Goal: Information Seeking & Learning: Check status

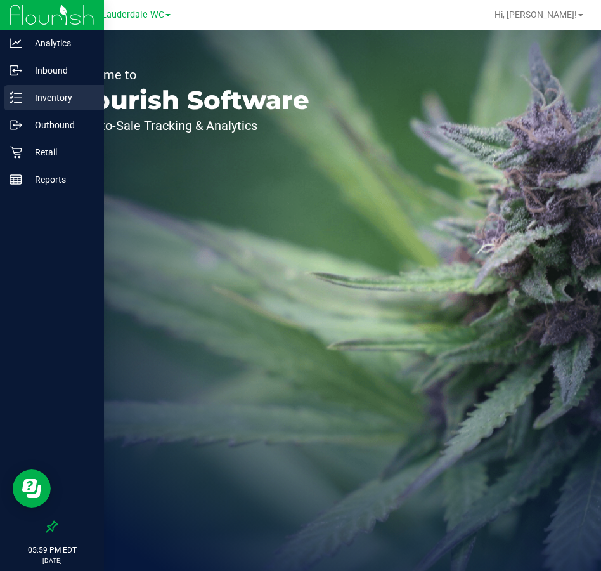
click at [6, 108] on div "Inventory" at bounding box center [54, 97] width 100 height 25
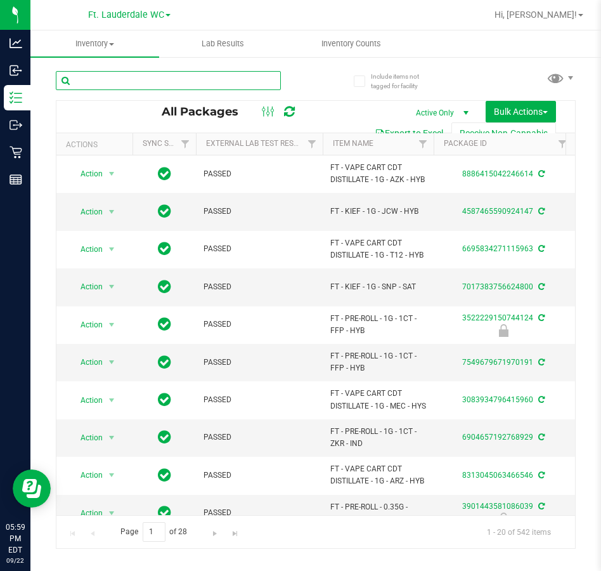
click at [178, 77] on input "text" at bounding box center [168, 80] width 225 height 19
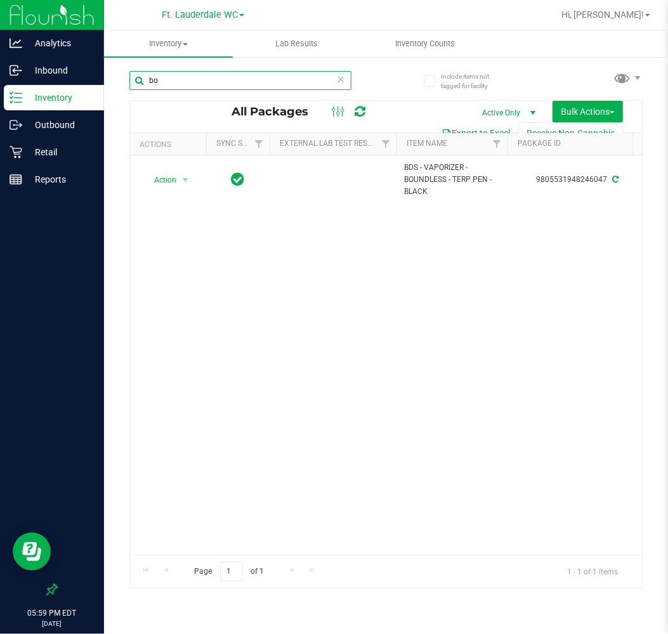
type input "b"
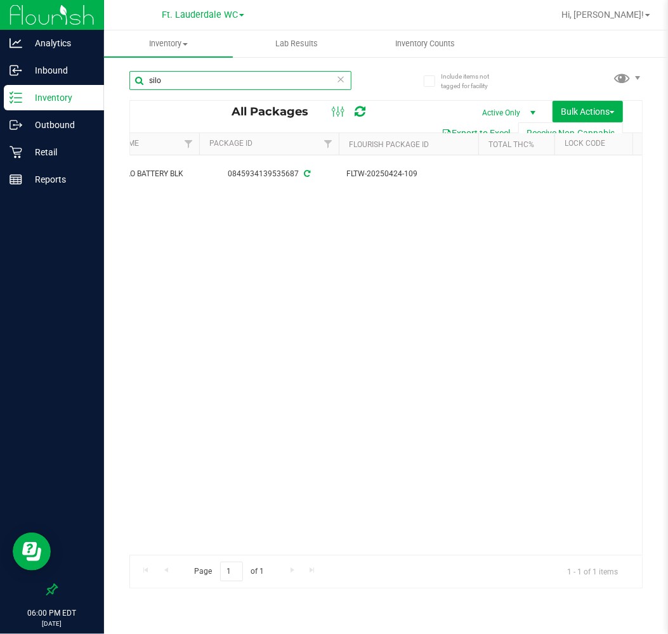
scroll to position [0, 311]
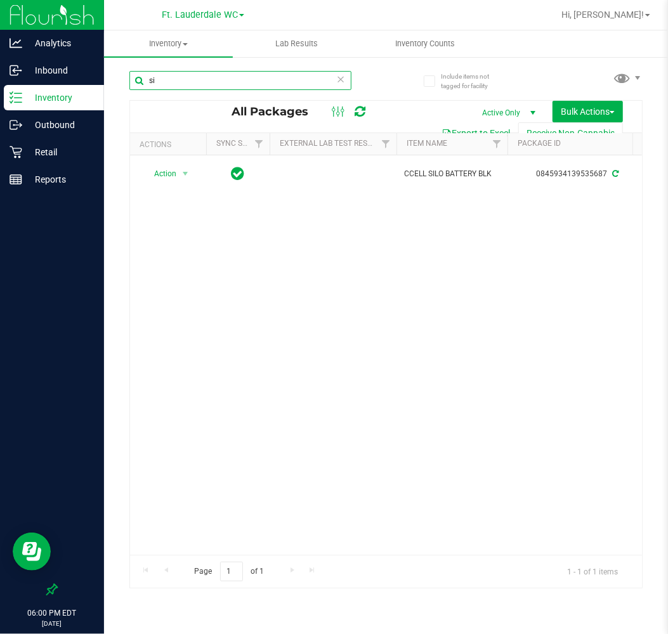
type input "s"
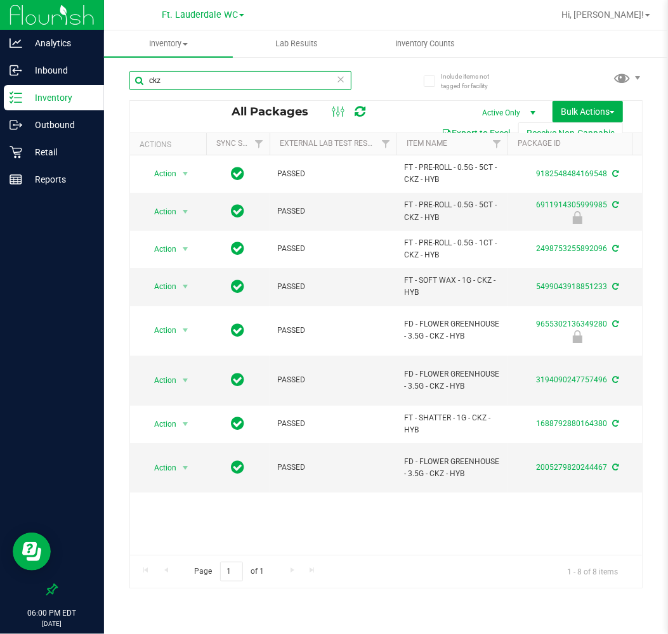
type input "ckz"
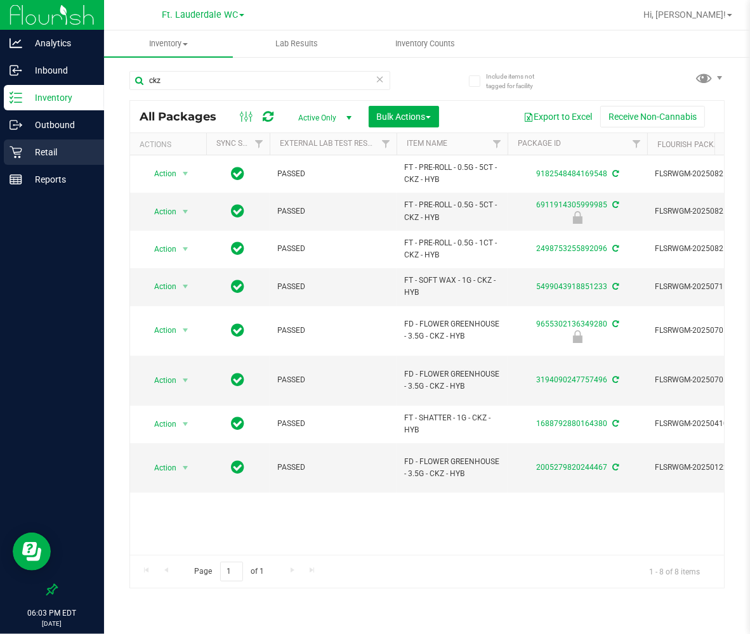
click at [74, 161] on div "Retail" at bounding box center [54, 152] width 100 height 25
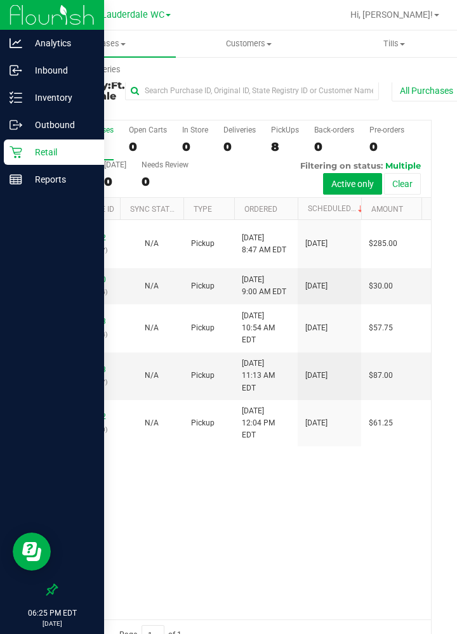
click at [43, 148] on p "Retail" at bounding box center [60, 152] width 76 height 15
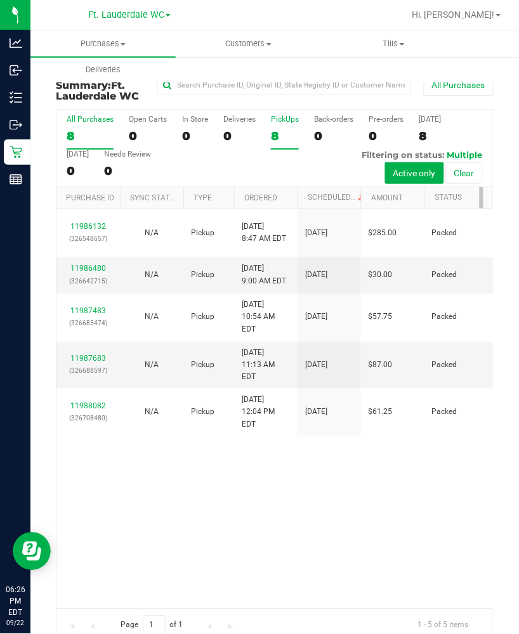
click at [271, 131] on div "8" at bounding box center [285, 136] width 28 height 15
click at [0, 0] on input "PickUps 8" at bounding box center [0, 0] width 0 height 0
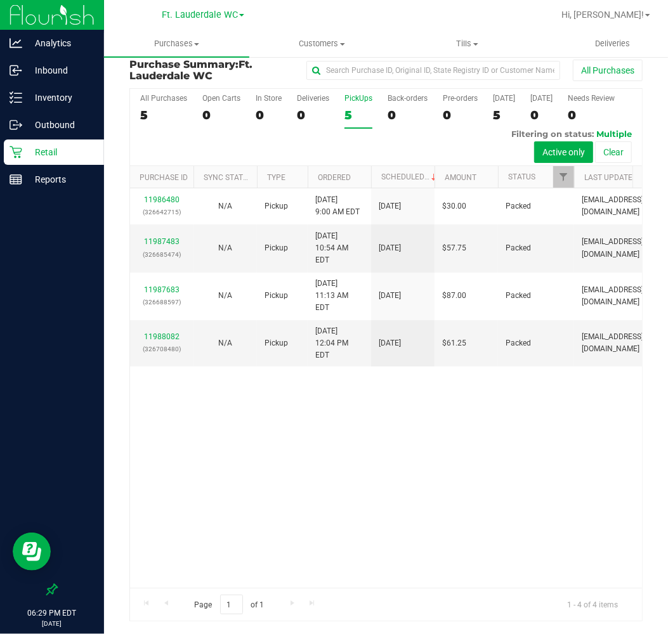
scroll to position [9, 0]
click at [345, 117] on div "5" at bounding box center [358, 115] width 28 height 15
click at [0, 0] on input "PickUps 5" at bounding box center [0, 0] width 0 height 0
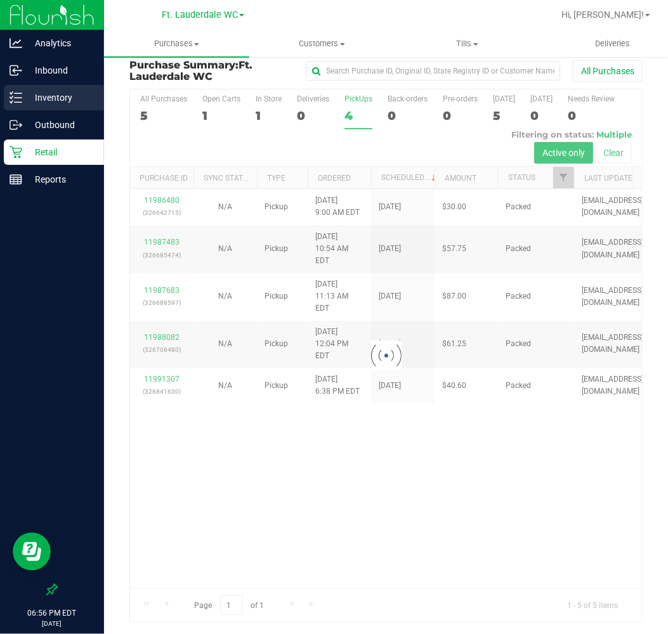
click at [49, 96] on p "Inventory" at bounding box center [60, 97] width 76 height 15
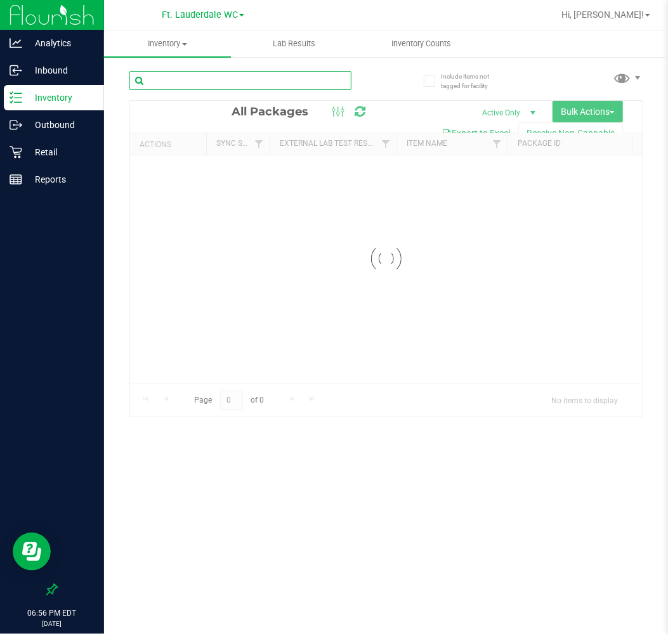
click at [188, 72] on input "text" at bounding box center [240, 80] width 222 height 19
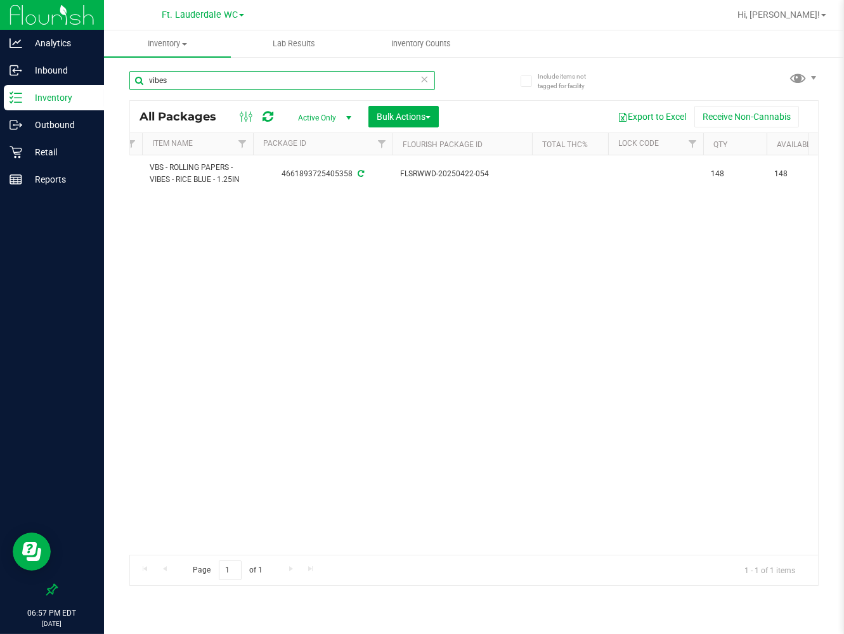
scroll to position [0, 303]
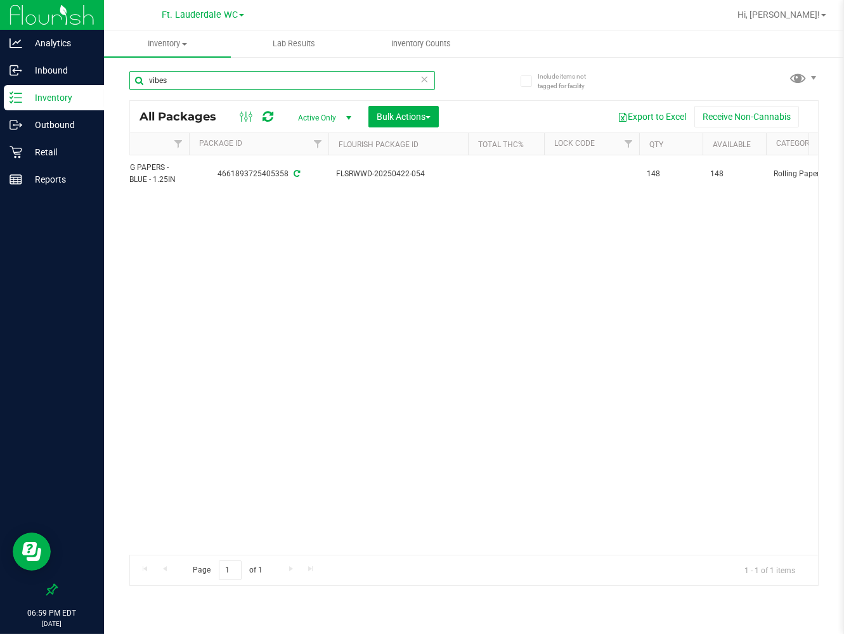
click at [318, 88] on input "vibes" at bounding box center [282, 80] width 306 height 19
type input "s"
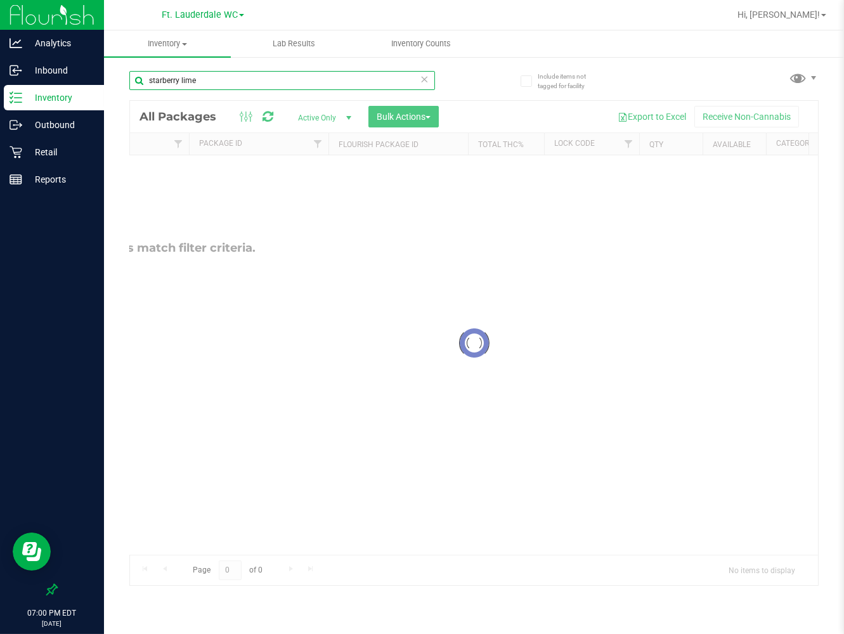
click at [159, 75] on input "starberry lime" at bounding box center [282, 80] width 306 height 19
type input "strawberry lime"
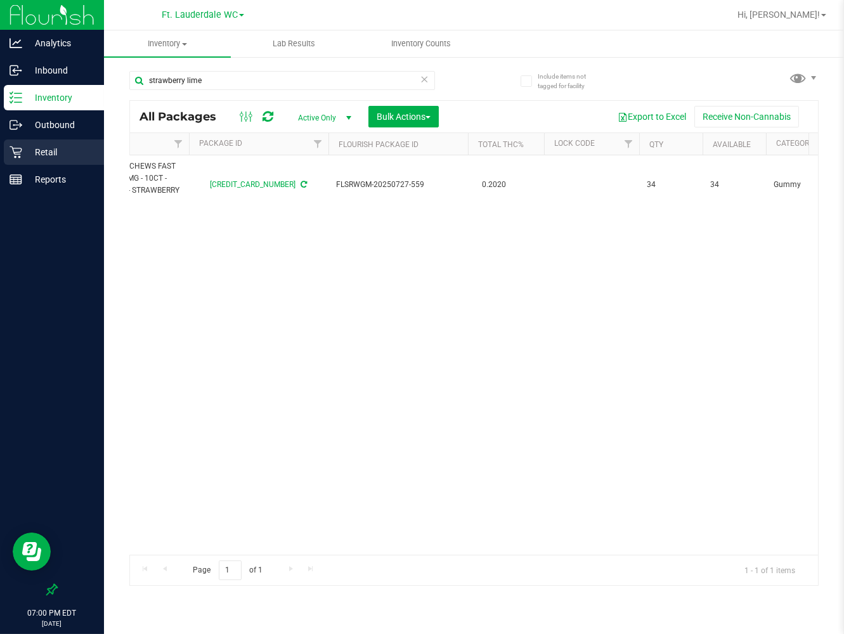
click at [51, 151] on p "Retail" at bounding box center [60, 152] width 76 height 15
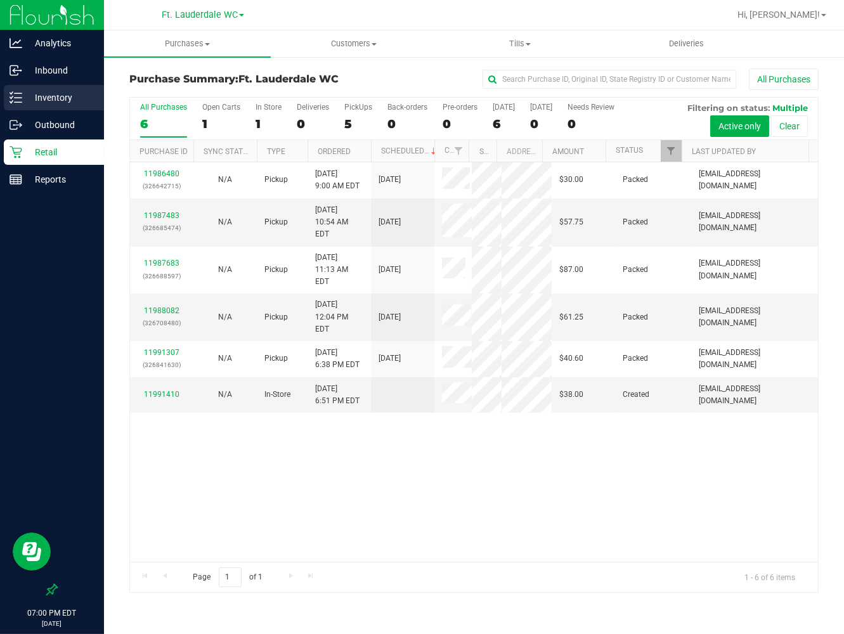
click at [64, 100] on p "Inventory" at bounding box center [60, 97] width 76 height 15
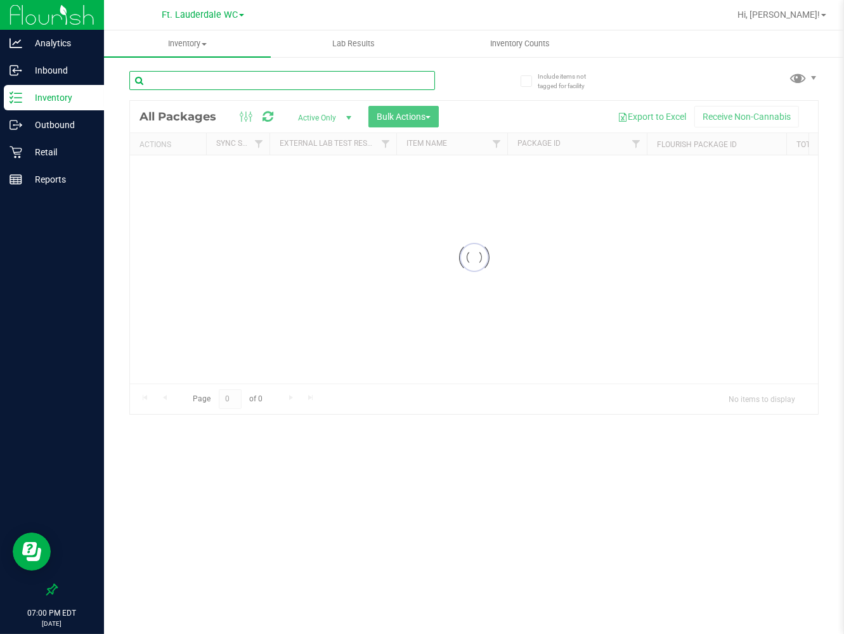
click at [233, 77] on div "Inventory All packages All inventory Waste log Create inventory Lab Results Inv…" at bounding box center [474, 332] width 740 height 604
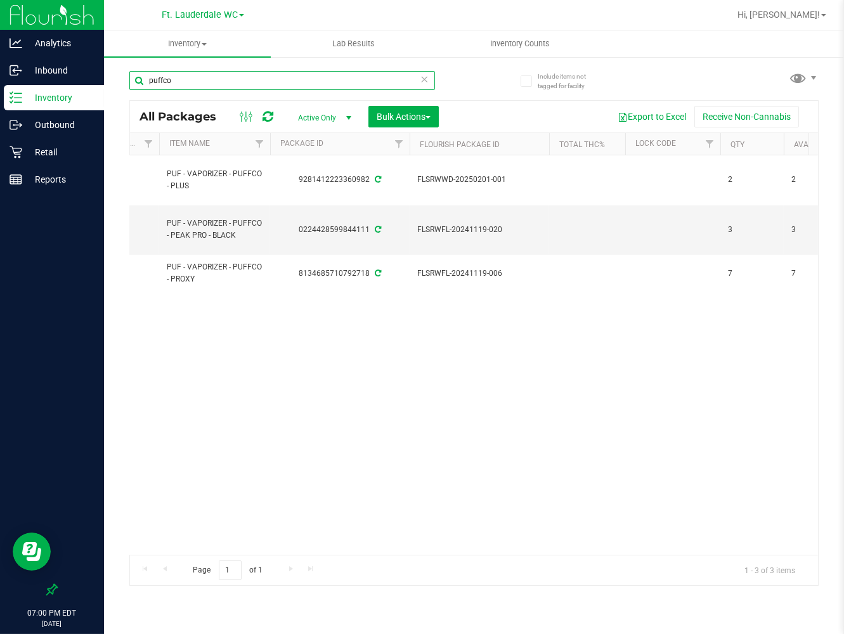
scroll to position [0, 267]
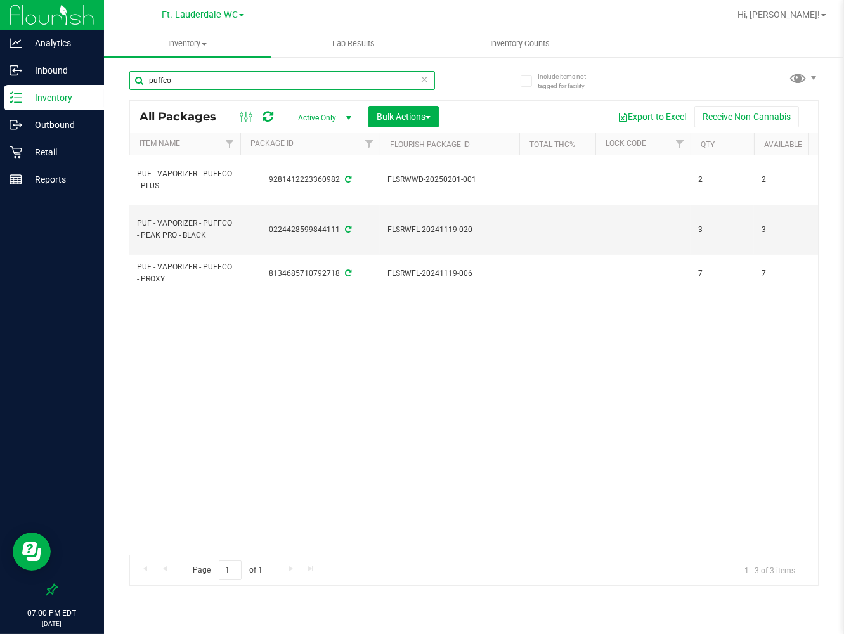
click at [263, 73] on input "puffco" at bounding box center [282, 80] width 306 height 19
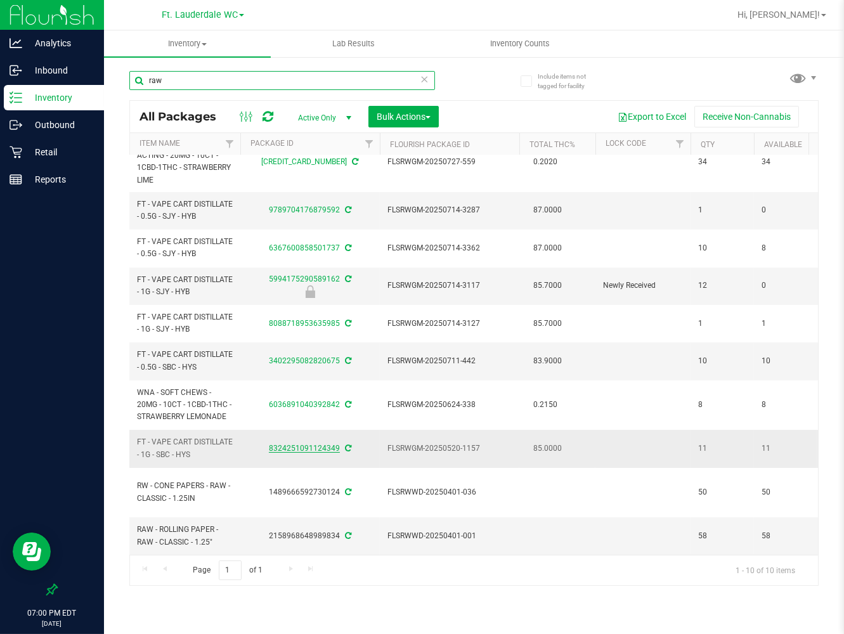
scroll to position [34, 267]
click at [267, 81] on input "raw" at bounding box center [282, 80] width 306 height 19
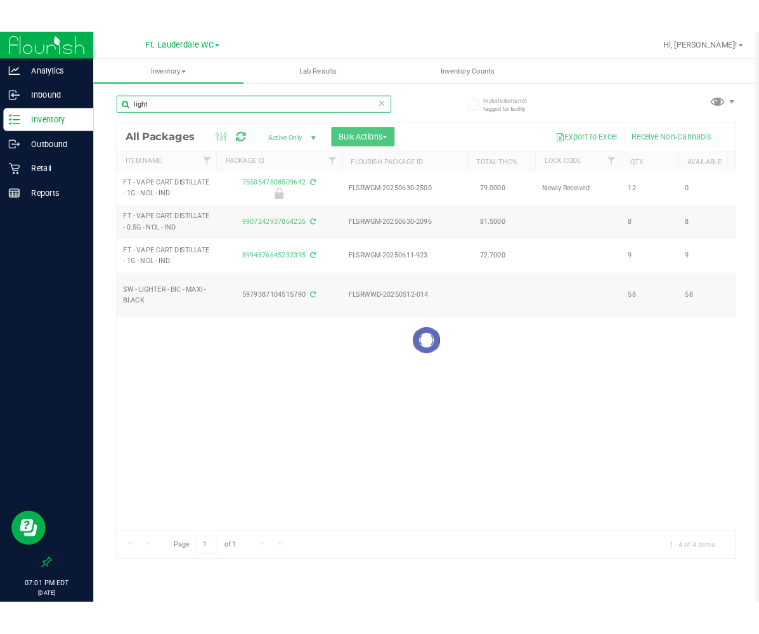
scroll to position [0, 267]
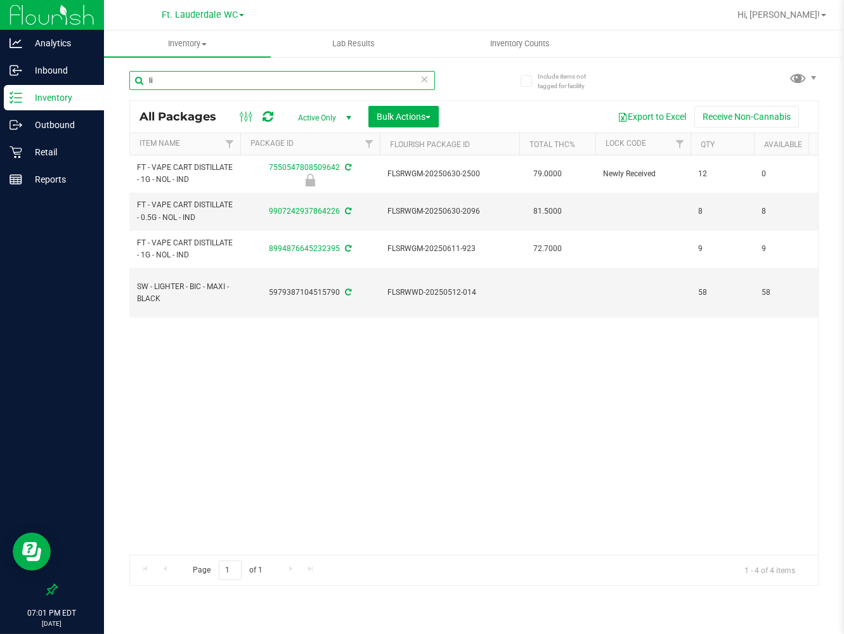
type input "l"
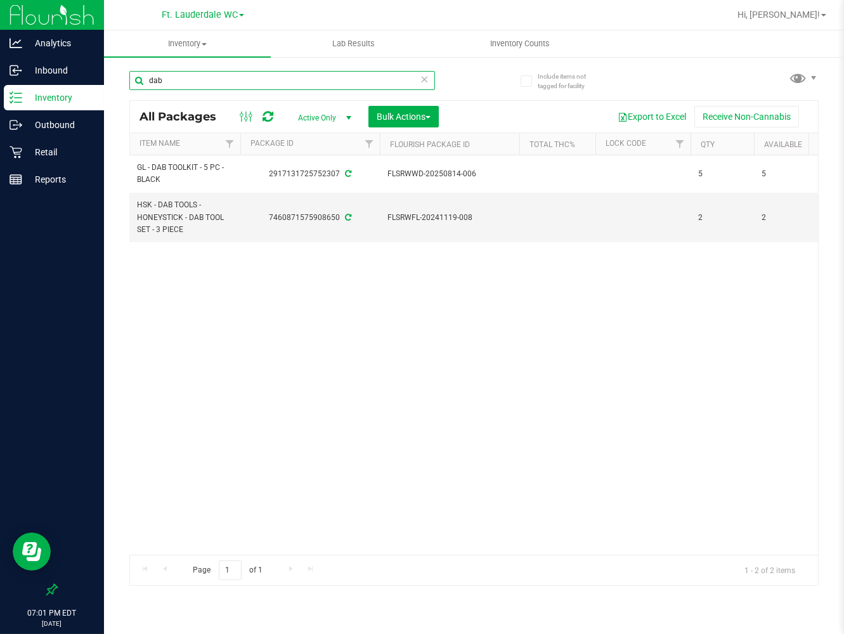
type input "dab"
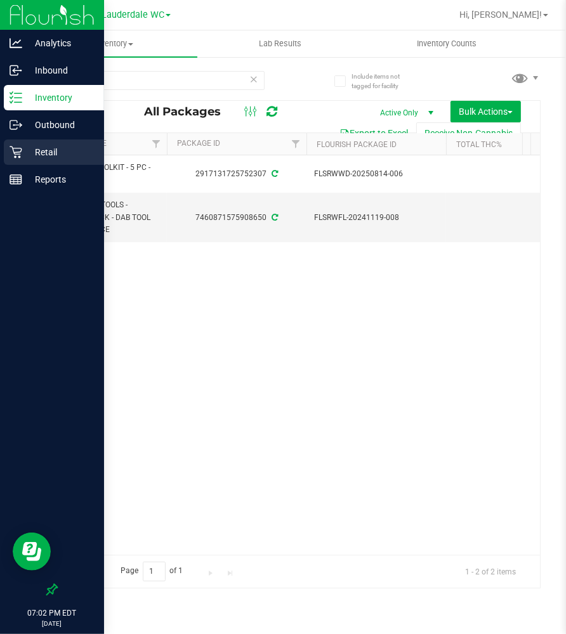
click at [30, 149] on p "Retail" at bounding box center [60, 152] width 76 height 15
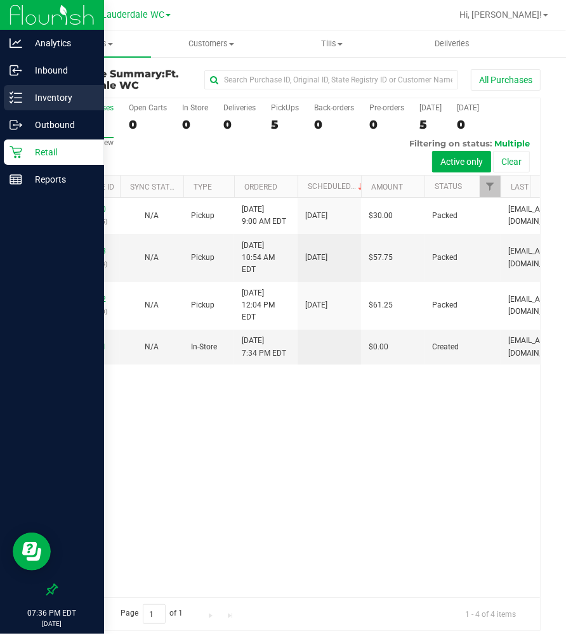
click at [16, 106] on div "Inventory" at bounding box center [54, 97] width 100 height 25
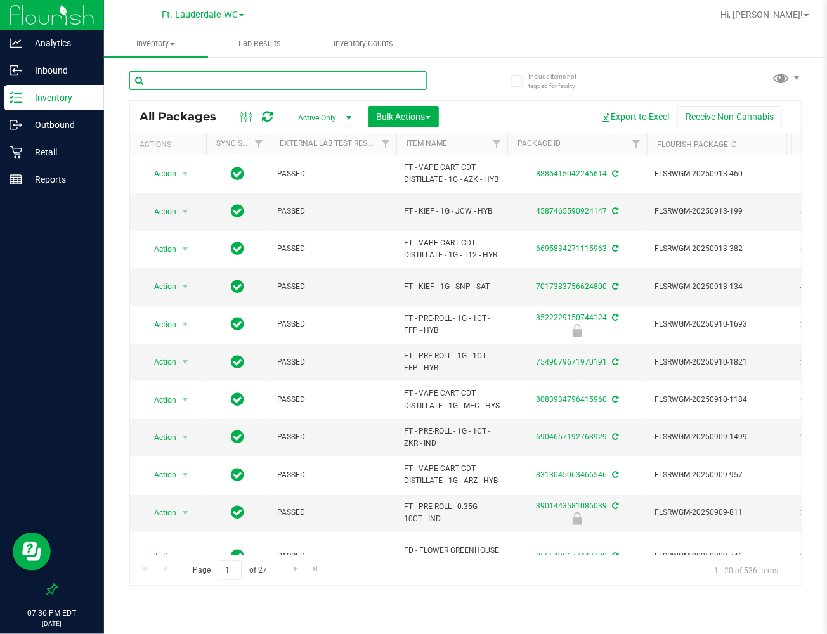
click at [312, 82] on input "text" at bounding box center [277, 80] width 297 height 19
type input "grz"
